Goal: Task Accomplishment & Management: Manage account settings

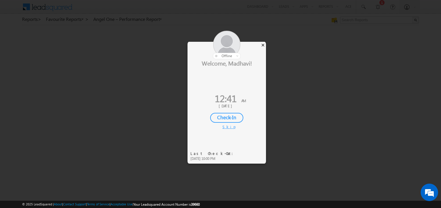
click at [264, 46] on div "×" at bounding box center [263, 45] width 6 height 6
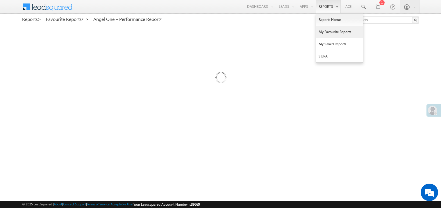
click at [325, 30] on link "My Favourite Reports" at bounding box center [339, 32] width 46 height 12
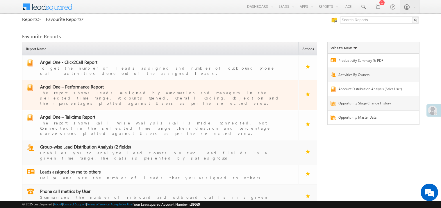
click at [74, 84] on span "Angel One – Performance Report" at bounding box center [72, 87] width 64 height 6
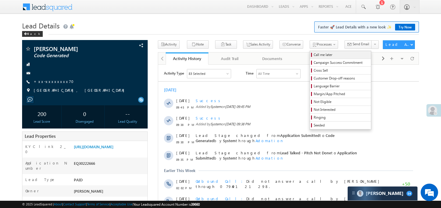
click at [313, 53] on span "Call me later" at bounding box center [340, 54] width 55 height 5
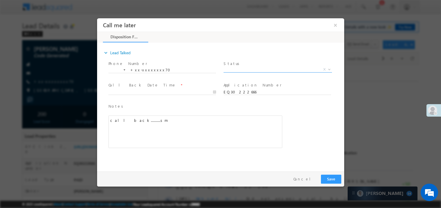
click at [239, 69] on span "X" at bounding box center [277, 69] width 108 height 6
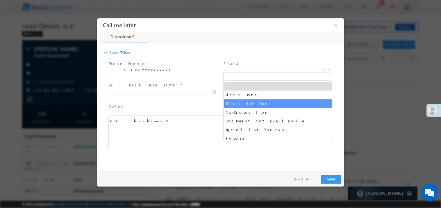
select select "Pitch Not Done"
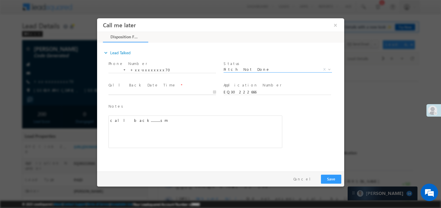
click at [140, 90] on body "Call me later ×" at bounding box center [220, 93] width 247 height 151
type input "[DATE] 12:44 AM"
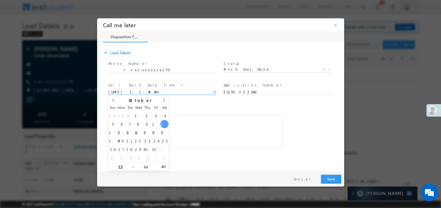
click at [249, 130] on div "call back...........sm" at bounding box center [195, 131] width 174 height 33
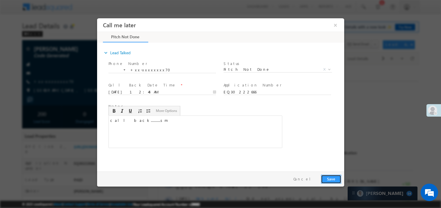
click at [328, 175] on button "Save" at bounding box center [330, 179] width 20 height 9
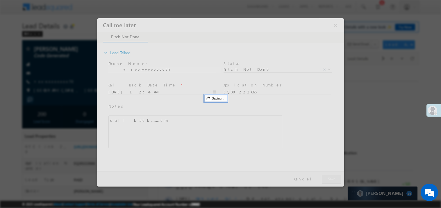
click at [328, 175] on div at bounding box center [220, 102] width 247 height 168
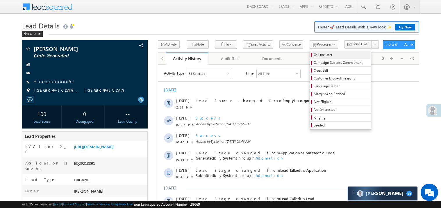
click at [313, 54] on span "Call me later" at bounding box center [340, 54] width 55 height 5
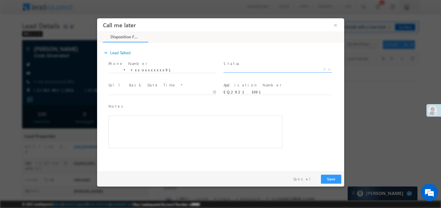
click at [238, 69] on span "X" at bounding box center [277, 69] width 108 height 6
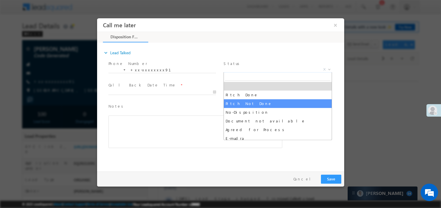
select select "Pitch Not Done"
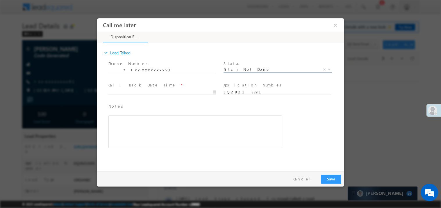
click at [136, 93] on body "Call me later ×" at bounding box center [220, 93] width 247 height 151
type input "[DATE] 12:44 AM"
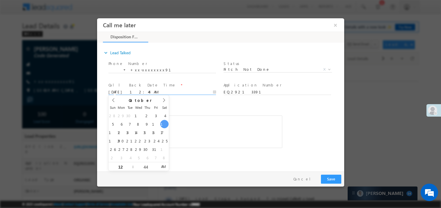
click at [207, 123] on div "Rich Text Editor, 40788eee-0fb2-11ec-a811-0adc8a9d82c2__tab1__section1__Notes__…" at bounding box center [195, 131] width 174 height 33
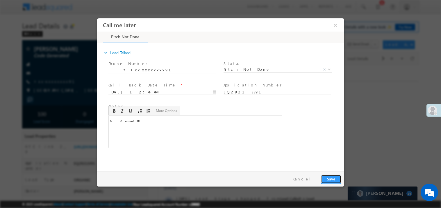
click at [330, 175] on button "Save" at bounding box center [330, 179] width 20 height 9
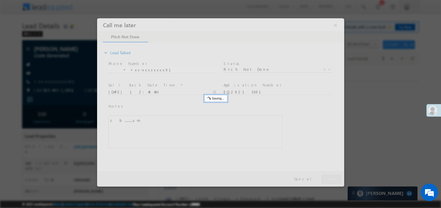
click at [330, 175] on div at bounding box center [220, 102] width 247 height 168
